Goal: Navigation & Orientation: Find specific page/section

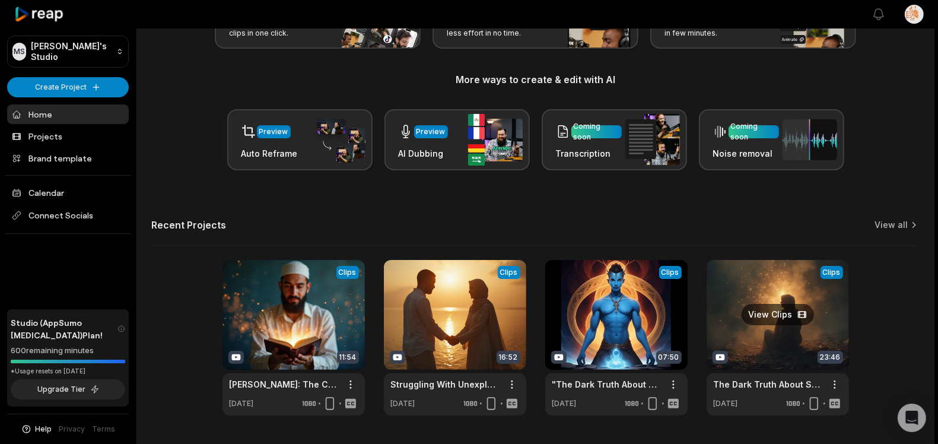
click at [765, 282] on link at bounding box center [777, 337] width 142 height 155
